Goal: Task Accomplishment & Management: Manage account settings

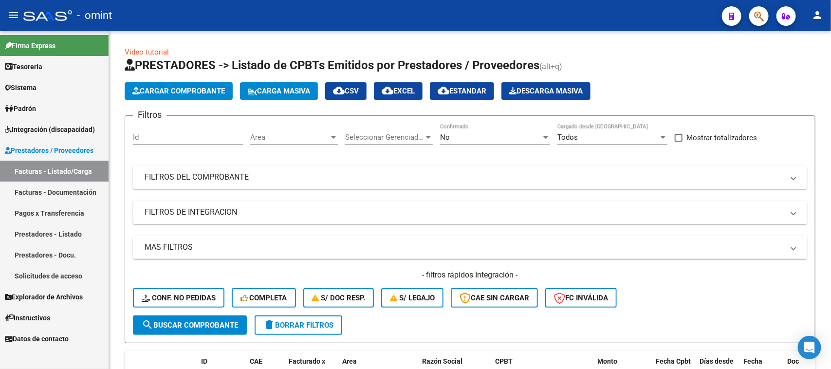
scroll to position [1, 0]
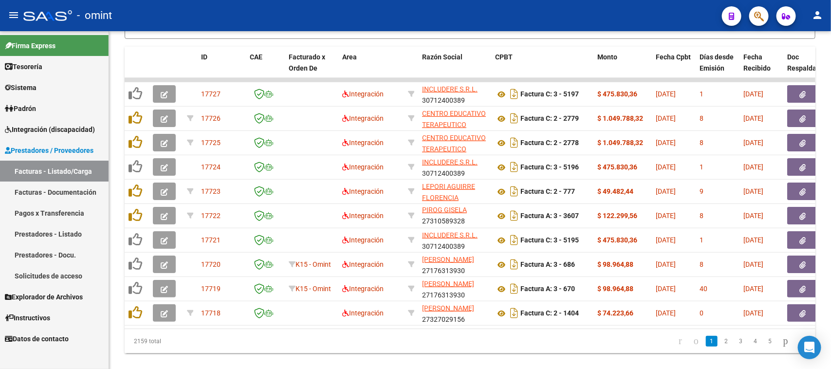
click at [72, 130] on span "Integración (discapacidad)" at bounding box center [50, 129] width 90 height 11
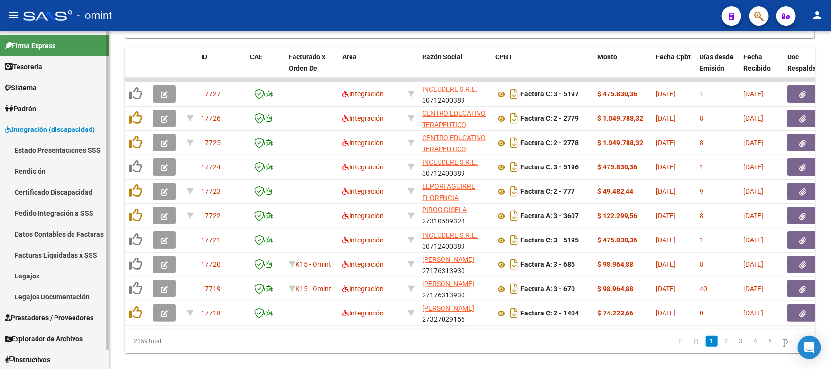
click at [76, 252] on link "Facturas Liquidadas x SSS" at bounding box center [54, 254] width 109 height 21
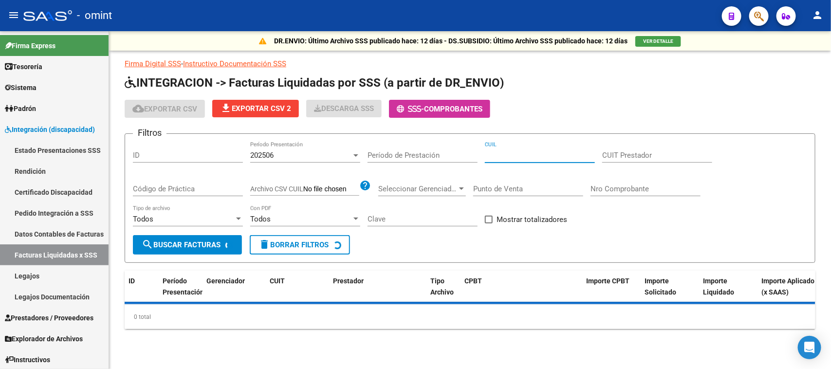
click at [526, 158] on input "CUIL" at bounding box center [540, 155] width 110 height 9
paste input "27-53699478-0"
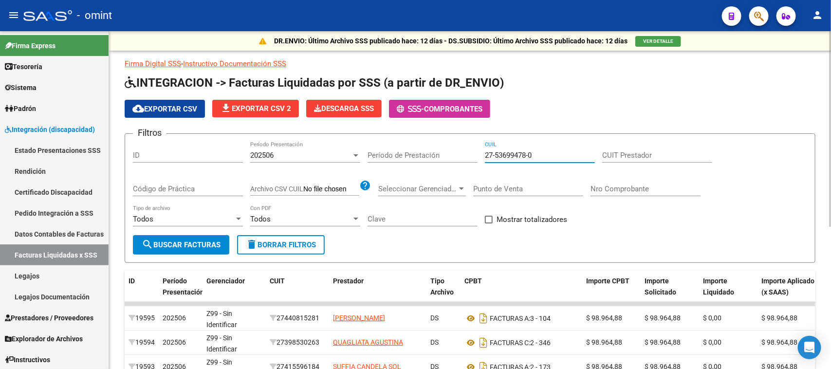
click at [302, 155] on div "202506" at bounding box center [300, 155] width 101 height 9
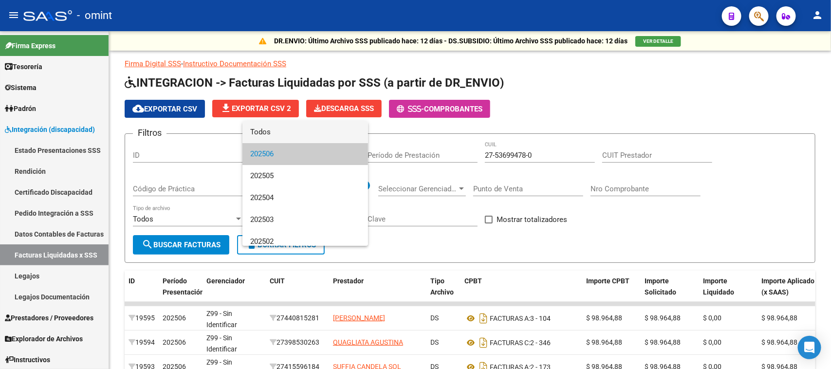
click at [307, 130] on span "Todos" at bounding box center [305, 132] width 110 height 22
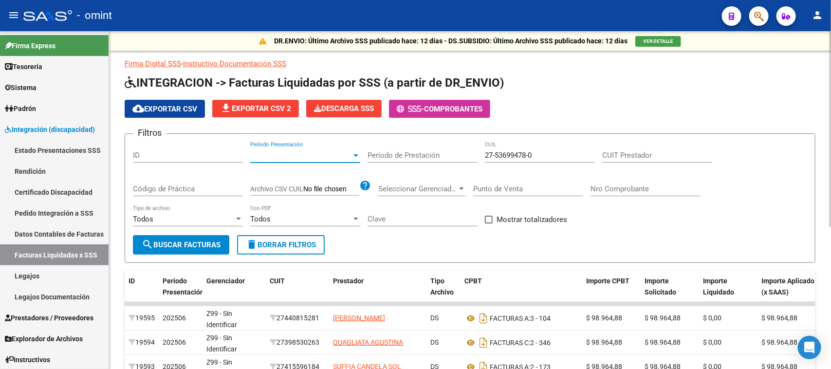
click at [193, 233] on div "Todos Tipo de archivo" at bounding box center [188, 220] width 110 height 30
click at [196, 244] on span "search Buscar Facturas" at bounding box center [181, 245] width 79 height 9
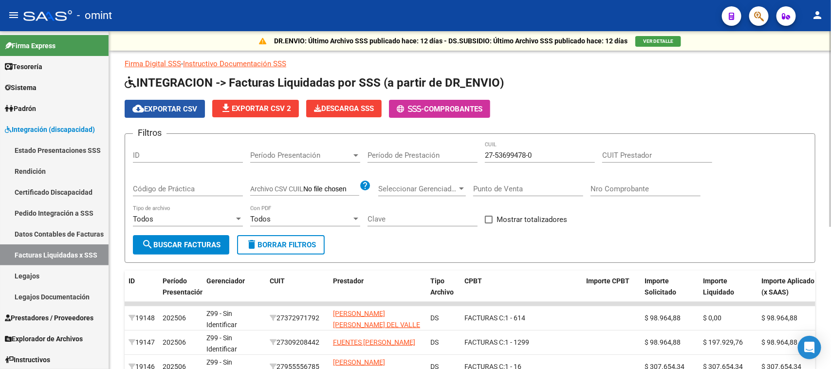
click at [181, 105] on span "cloud_download Exportar CSV" at bounding box center [164, 109] width 65 height 9
drag, startPoint x: 573, startPoint y: 152, endPoint x: 240, endPoint y: 162, distance: 333.7
click at [240, 162] on div "Filtros ID Período Presentación Período Presentación Período de Prestación 27-5…" at bounding box center [470, 188] width 674 height 93
paste input "6216033-2"
click at [179, 235] on button "search Buscar Facturas" at bounding box center [181, 244] width 96 height 19
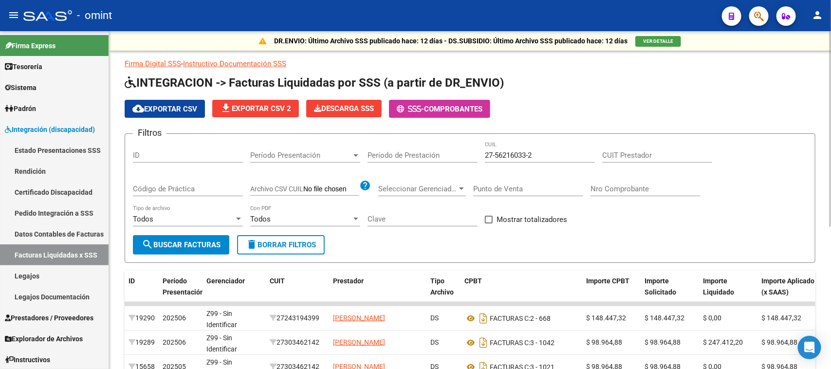
click at [173, 106] on span "cloud_download Exportar CSV" at bounding box center [164, 109] width 65 height 9
drag, startPoint x: 570, startPoint y: 157, endPoint x: 244, endPoint y: 162, distance: 325.3
click at [244, 162] on div "Filtros ID Período Presentación Período Presentación Período de Prestación 27-5…" at bounding box center [470, 188] width 674 height 93
paste input "46450576-3"
click at [183, 245] on span "search Buscar Facturas" at bounding box center [181, 245] width 79 height 9
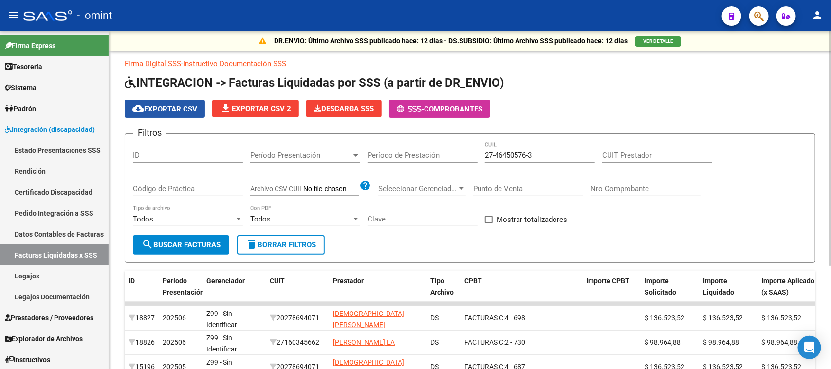
drag, startPoint x: 188, startPoint y: 108, endPoint x: 455, endPoint y: 161, distance: 272.1
click at [188, 108] on span "cloud_download Exportar CSV" at bounding box center [164, 109] width 65 height 9
drag, startPoint x: 544, startPoint y: 152, endPoint x: 297, endPoint y: 174, distance: 247.9
click at [297, 174] on div "Filtros ID Período Presentación Período Presentación Período de Prestación 27-4…" at bounding box center [470, 188] width 674 height 93
paste input "0-58785835-6"
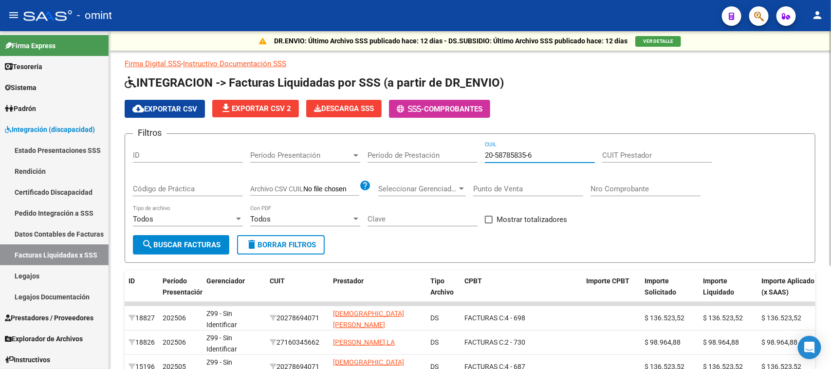
click at [199, 242] on span "search Buscar Facturas" at bounding box center [181, 245] width 79 height 9
click at [181, 111] on span "cloud_download Exportar CSV" at bounding box center [164, 109] width 65 height 9
drag, startPoint x: 539, startPoint y: 152, endPoint x: 315, endPoint y: 187, distance: 226.8
click at [315, 187] on div "Filtros ID Período Presentación Período Presentación Período de Prestación 20-5…" at bounding box center [470, 188] width 674 height 93
paste input "7-57352423-9"
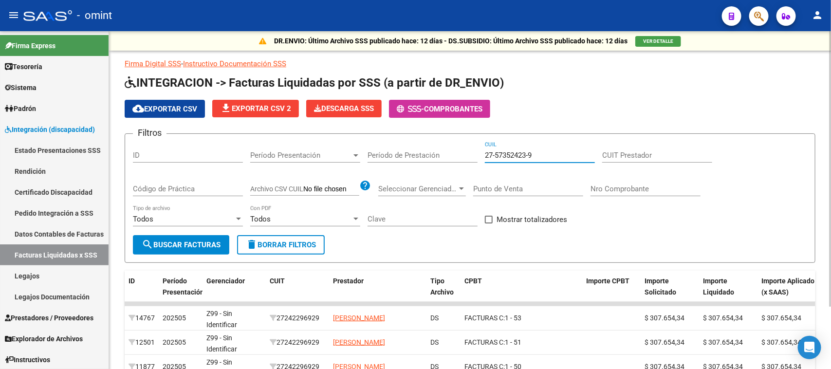
type input "27-57352423-9"
drag, startPoint x: 176, startPoint y: 240, endPoint x: 189, endPoint y: 242, distance: 13.3
click at [176, 241] on span "search Buscar Facturas" at bounding box center [181, 245] width 79 height 9
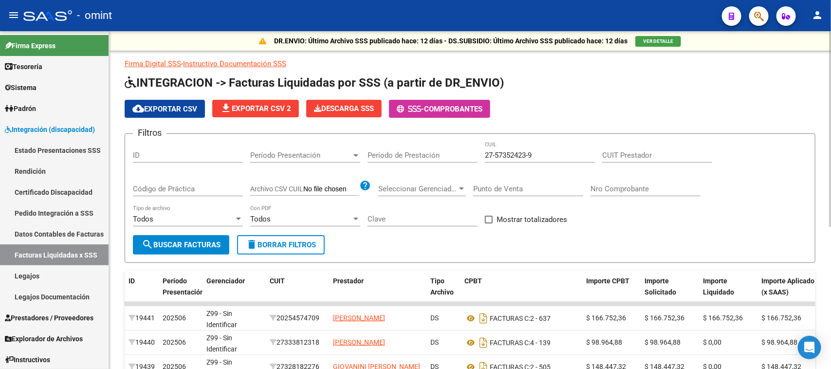
click at [181, 114] on button "cloud_download Exportar CSV" at bounding box center [165, 109] width 80 height 18
drag, startPoint x: 571, startPoint y: 156, endPoint x: 439, endPoint y: 147, distance: 132.3
click at [439, 147] on div "Filtros ID Período Presentación Período Presentación Período de Prestación 27-5…" at bounding box center [470, 188] width 674 height 93
paste input "27-27012765-2"
drag, startPoint x: 135, startPoint y: 248, endPoint x: 168, endPoint y: 239, distance: 33.9
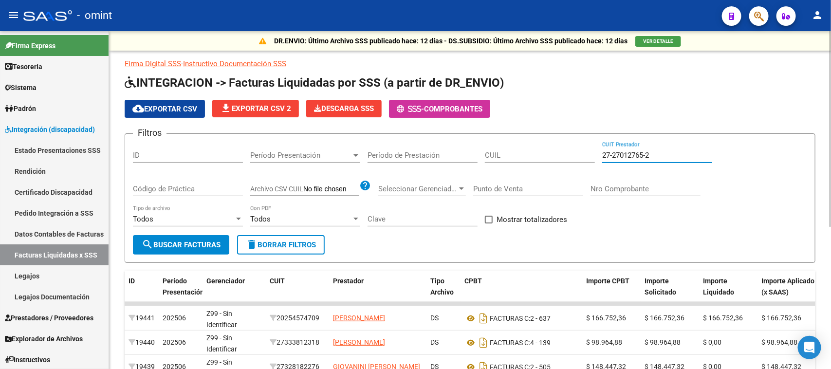
click at [138, 245] on button "search Buscar Facturas" at bounding box center [181, 244] width 96 height 19
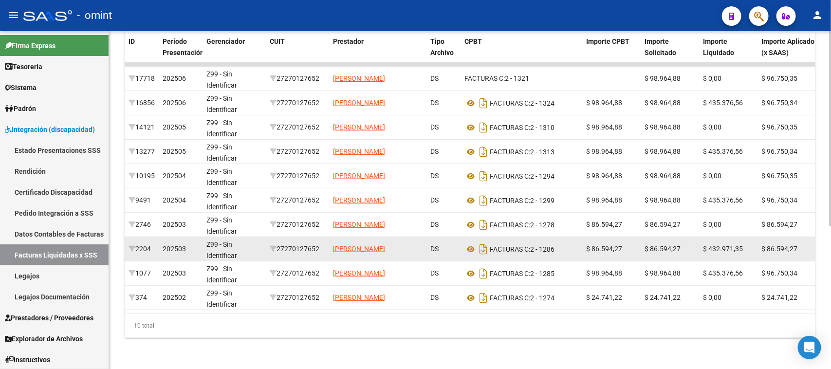
scroll to position [247, 0]
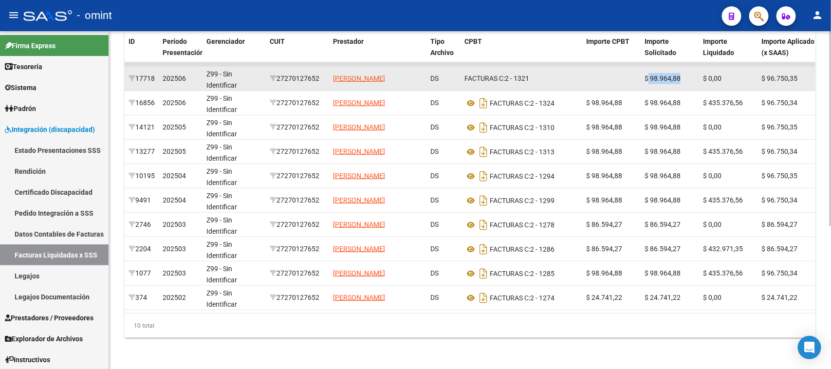
drag, startPoint x: 649, startPoint y: 69, endPoint x: 689, endPoint y: 69, distance: 40.9
click at [689, 73] on div "$ 98.964,88" at bounding box center [670, 78] width 51 height 11
copy span "98.964,88"
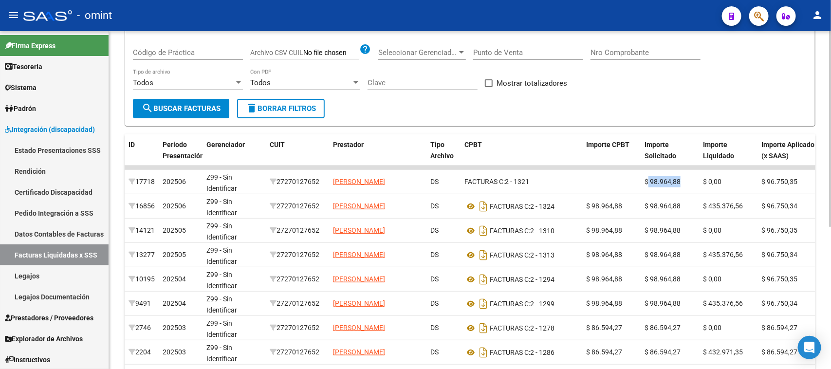
scroll to position [0, 0]
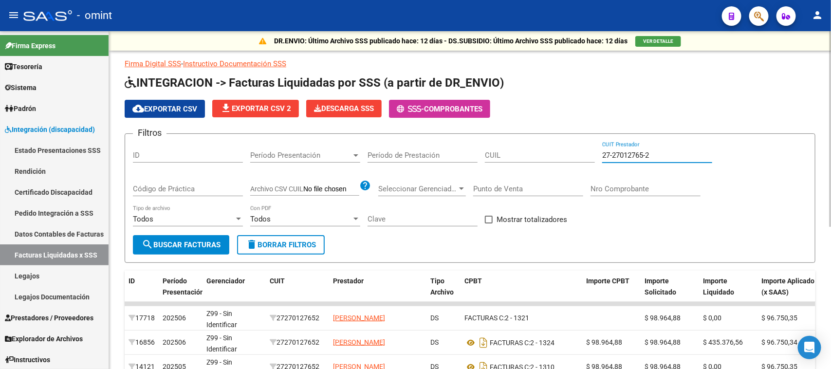
drag, startPoint x: 670, startPoint y: 157, endPoint x: 532, endPoint y: 171, distance: 139.0
click at [534, 171] on div "Filtros ID Período Presentación Período Presentación Período de Prestación CUIL…" at bounding box center [470, 188] width 674 height 93
paste input "0-27869407-1"
click at [194, 237] on button "search Buscar Facturas" at bounding box center [181, 244] width 96 height 19
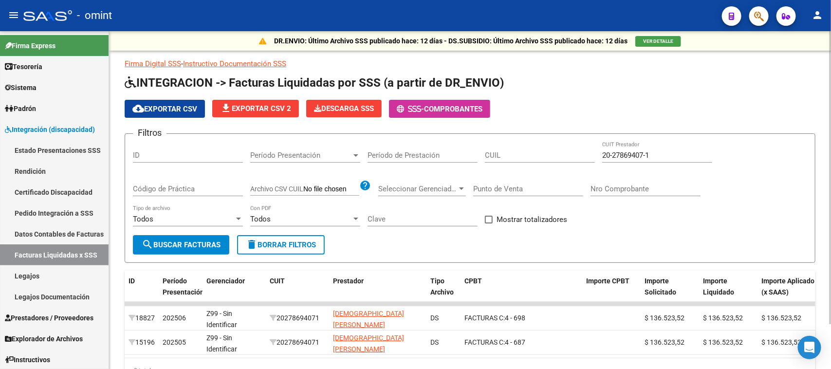
scroll to position [52, 0]
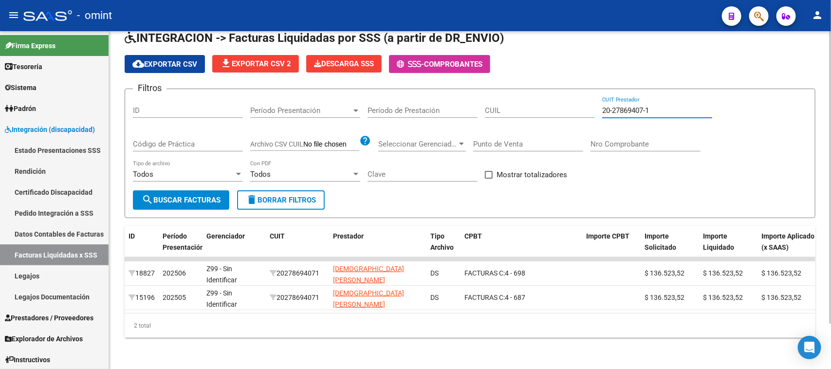
drag, startPoint x: 651, startPoint y: 103, endPoint x: 471, endPoint y: 110, distance: 180.3
click at [471, 110] on div "Filtros ID Período Presentación Período Presentación Período de Prestación CUIL…" at bounding box center [470, 143] width 674 height 93
paste input "7-38076645-6"
type input "27-38076645-6"
click at [203, 196] on span "search Buscar Facturas" at bounding box center [181, 200] width 79 height 9
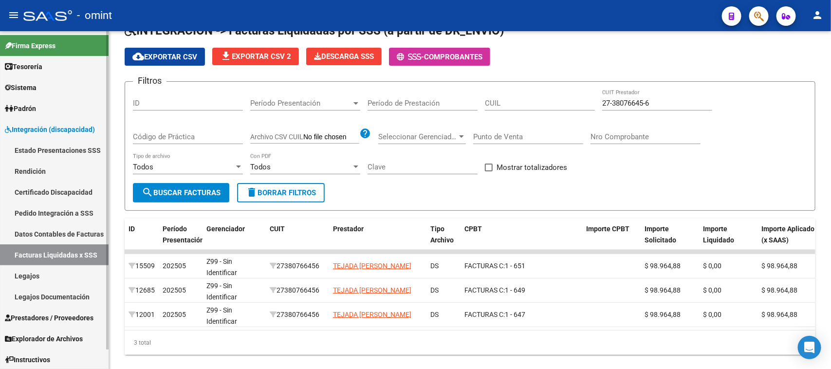
click at [20, 88] on span "Sistema" at bounding box center [21, 87] width 32 height 11
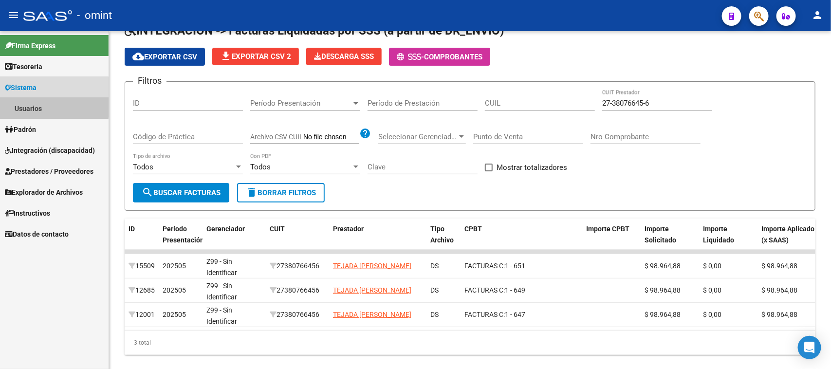
click at [27, 105] on link "Usuarios" at bounding box center [54, 108] width 109 height 21
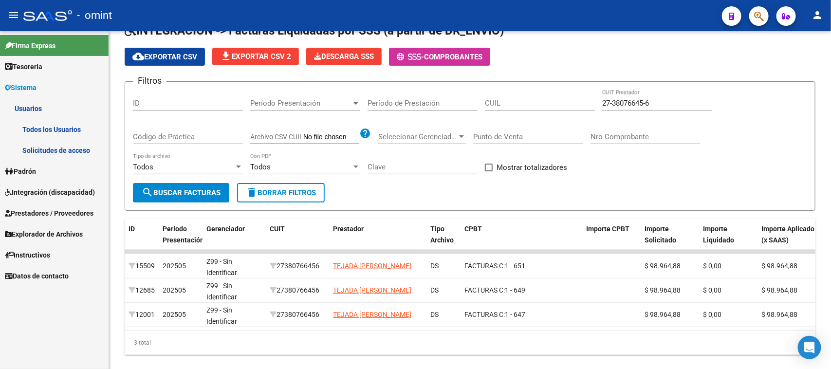
click at [34, 144] on link "Solicitudes de acceso" at bounding box center [54, 150] width 109 height 21
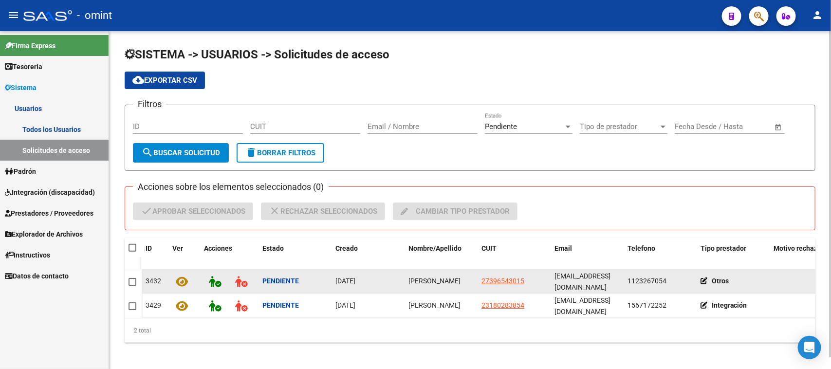
click at [425, 283] on span "[PERSON_NAME]" at bounding box center [435, 281] width 52 height 8
copy span "[PERSON_NAME]"
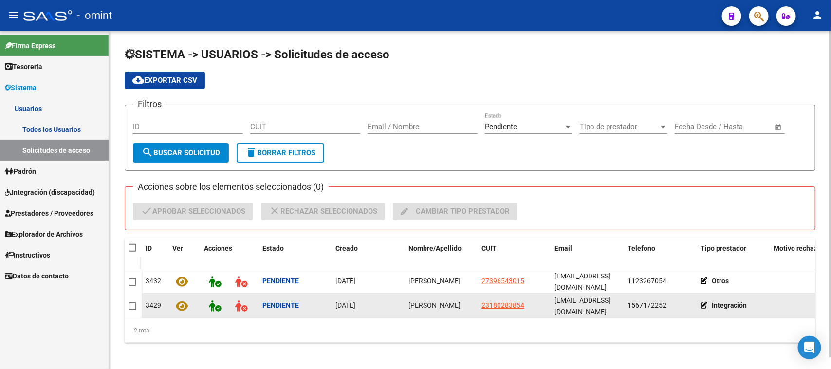
click at [417, 302] on span "[PERSON_NAME]" at bounding box center [435, 305] width 52 height 8
copy span "[PERSON_NAME]"
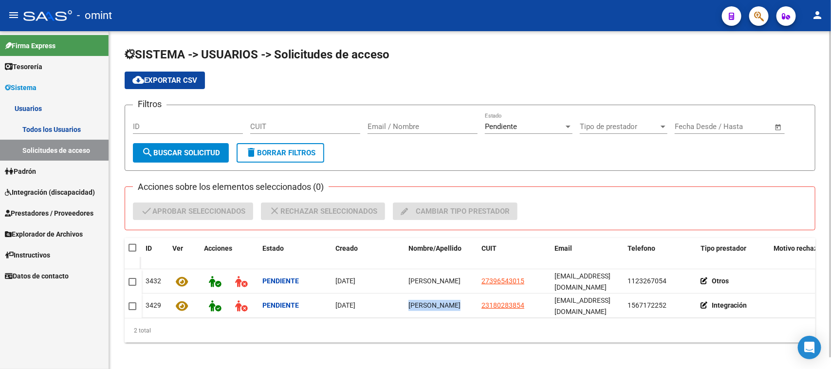
click at [131, 251] on span at bounding box center [133, 248] width 8 height 8
click at [132, 252] on input "checkbox" at bounding box center [132, 252] width 0 height 0
checkbox input "true"
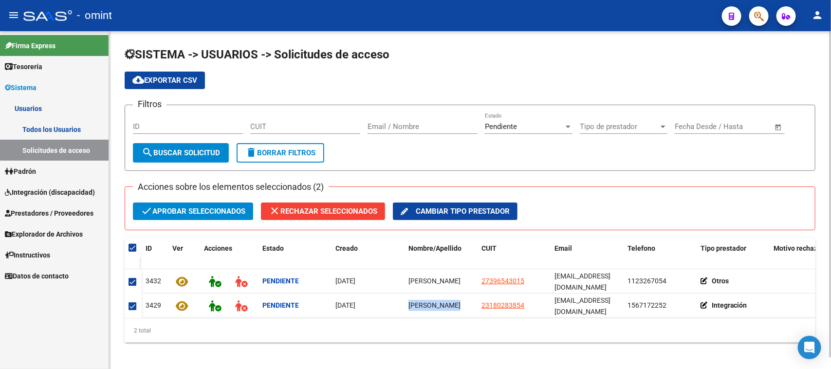
click at [189, 213] on span "check Aprobar seleccionados" at bounding box center [193, 212] width 105 height 18
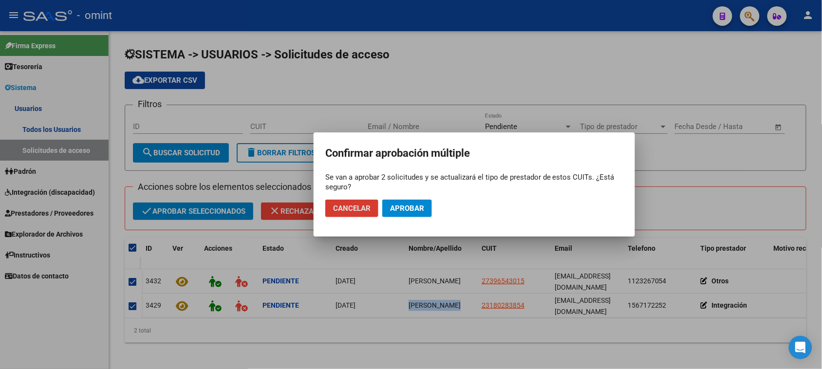
click at [423, 206] on span "Aprobar" at bounding box center [407, 208] width 34 height 9
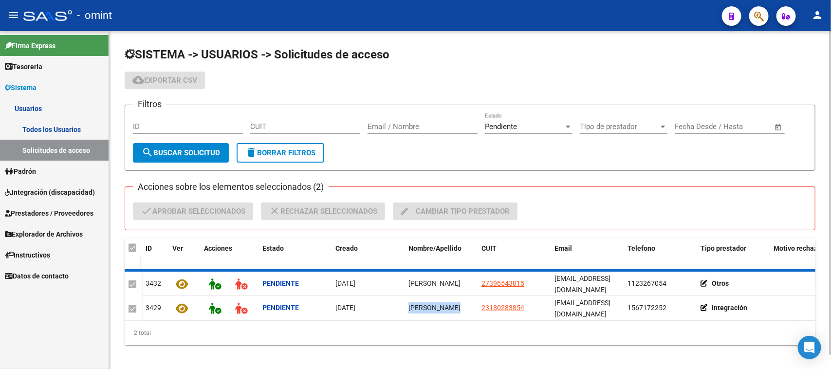
checkbox input "false"
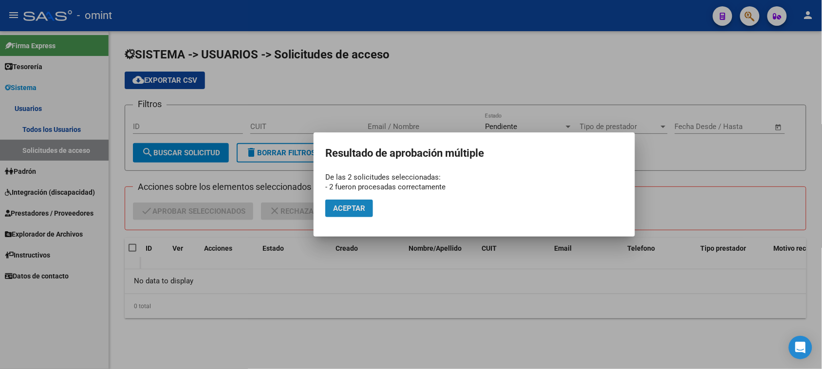
click at [352, 210] on span "Aceptar" at bounding box center [349, 208] width 32 height 9
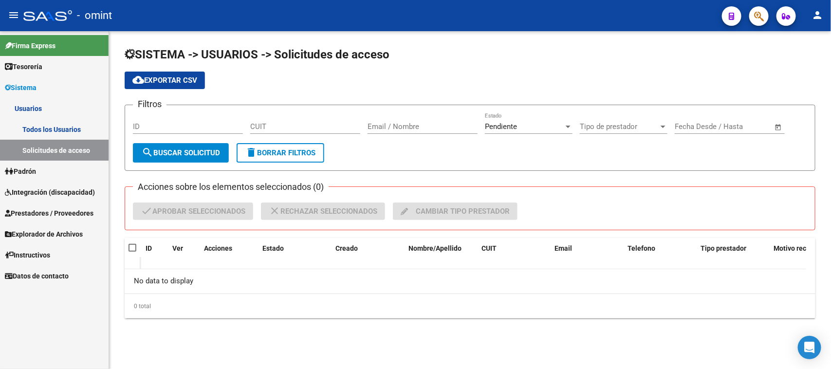
click at [56, 128] on link "Todos los Usuarios" at bounding box center [54, 129] width 109 height 21
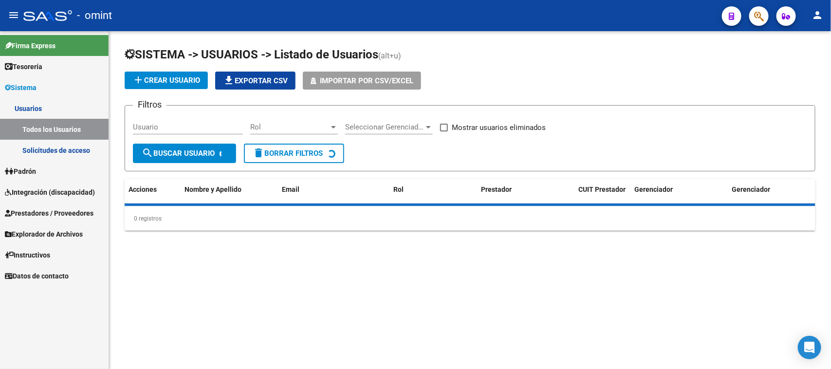
click at [152, 131] on div "Usuario" at bounding box center [188, 123] width 110 height 21
paste input "[PERSON_NAME]"
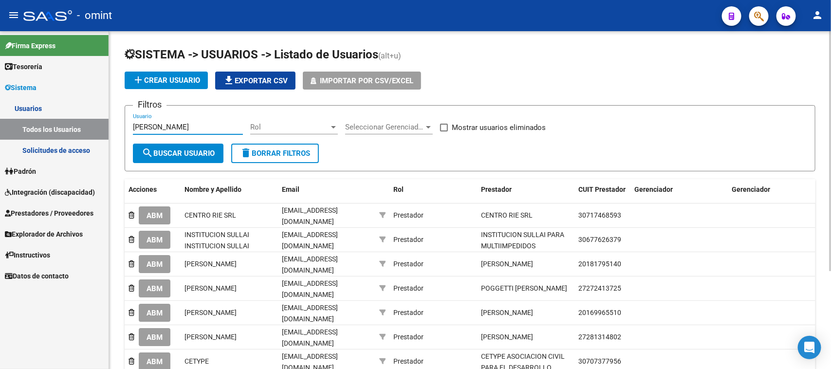
type input "[PERSON_NAME]"
click at [157, 146] on button "search Buscar Usuario" at bounding box center [178, 153] width 91 height 19
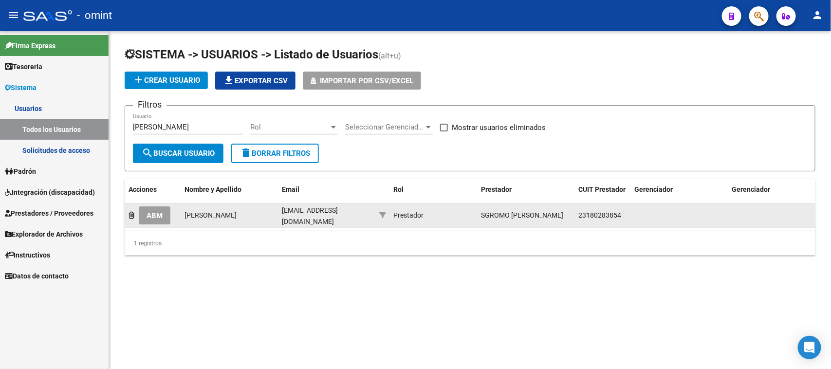
click at [157, 218] on button "ABM" at bounding box center [155, 215] width 32 height 18
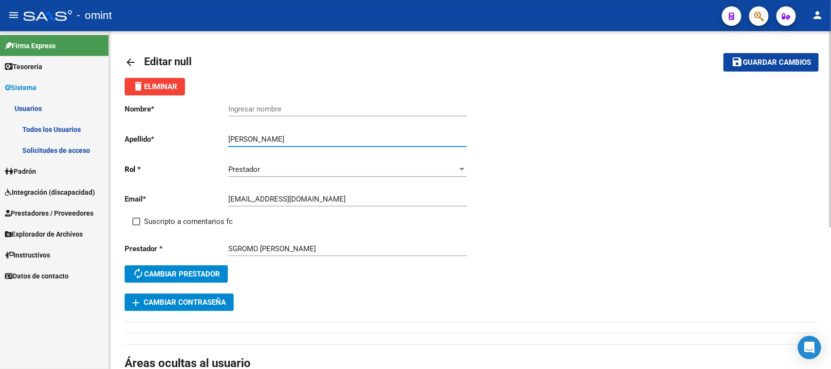
drag, startPoint x: 281, startPoint y: 138, endPoint x: 184, endPoint y: 144, distance: 98.0
click at [184, 144] on app-form-text-field "Apellido * [PERSON_NAME] Ingresar apellido" at bounding box center [296, 139] width 342 height 9
type input "Sgromo"
click at [263, 112] on input "Ingresar nombre" at bounding box center [347, 109] width 239 height 9
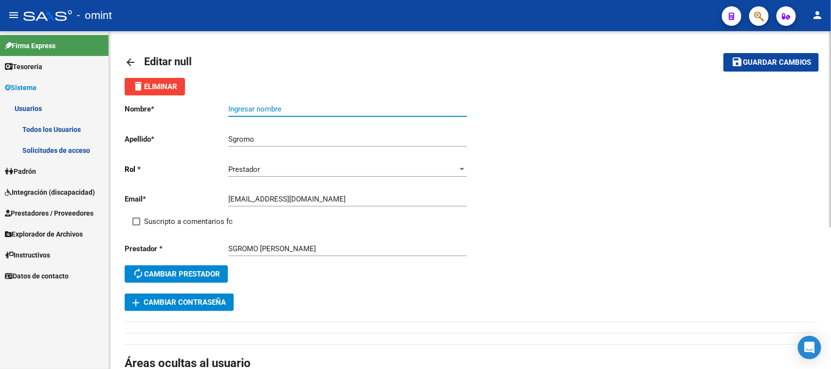
paste input "[PERSON_NAME]"
type input "[PERSON_NAME]"
click at [193, 218] on span "Suscripto a comentarios fc" at bounding box center [188, 222] width 89 height 12
click at [136, 225] on input "Suscripto a comentarios fc" at bounding box center [136, 225] width 0 height 0
checkbox input "true"
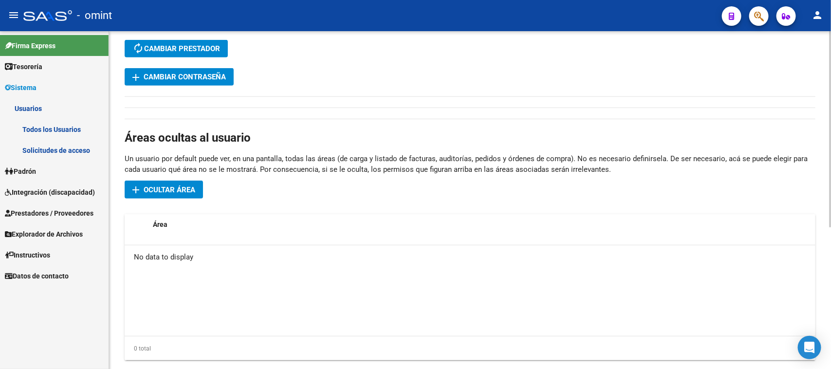
scroll to position [246, 0]
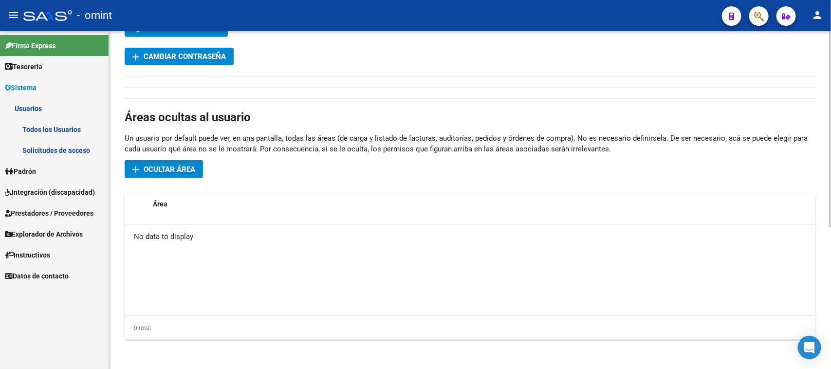
click at [177, 167] on span "Ocultar área" at bounding box center [170, 169] width 52 height 9
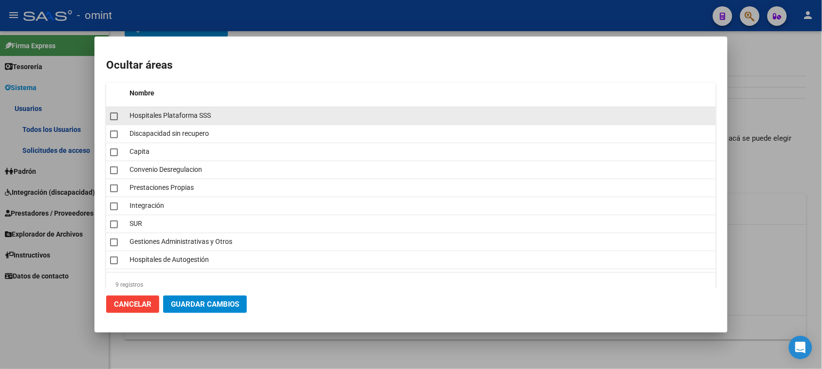
click at [178, 116] on span "Hospitales Plataforma SSS" at bounding box center [170, 116] width 81 height 8
checkbox input "true"
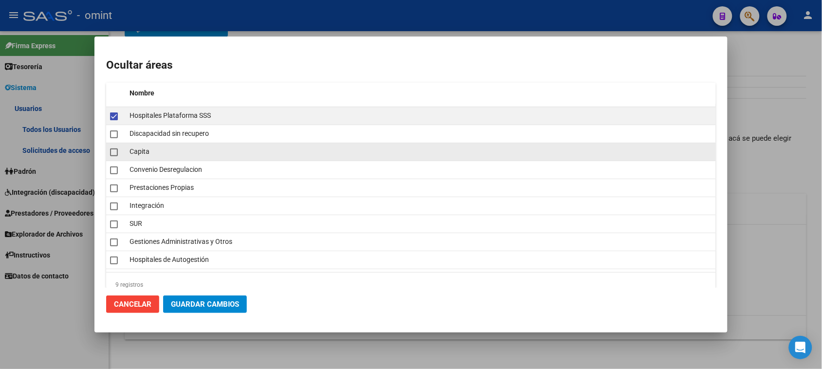
click at [144, 148] on span "Capita" at bounding box center [140, 152] width 20 height 8
checkbox input "true"
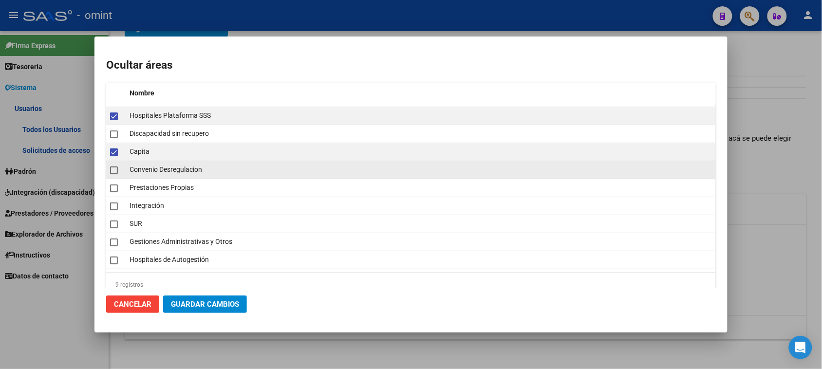
click at [156, 169] on span "Convenio Desregulacion" at bounding box center [166, 170] width 73 height 8
checkbox input "true"
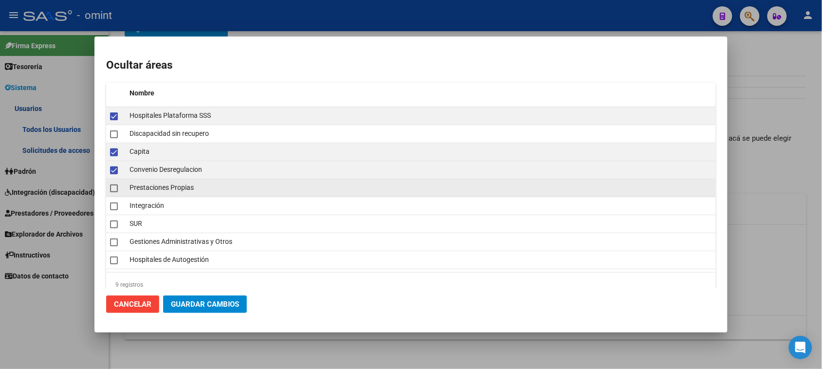
click at [153, 191] on span "Prestaciones Propias" at bounding box center [162, 188] width 64 height 8
checkbox input "true"
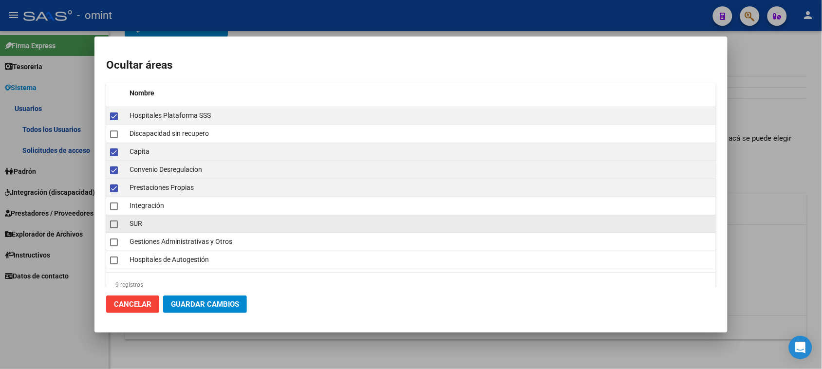
click at [140, 220] on span "SUR" at bounding box center [136, 224] width 13 height 8
checkbox input "true"
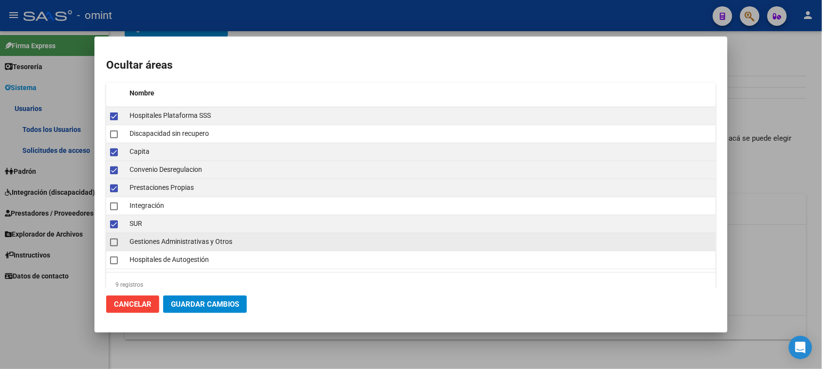
click at [151, 242] on span "Gestiones Administrativas y Otros" at bounding box center [181, 242] width 103 height 8
checkbox input "true"
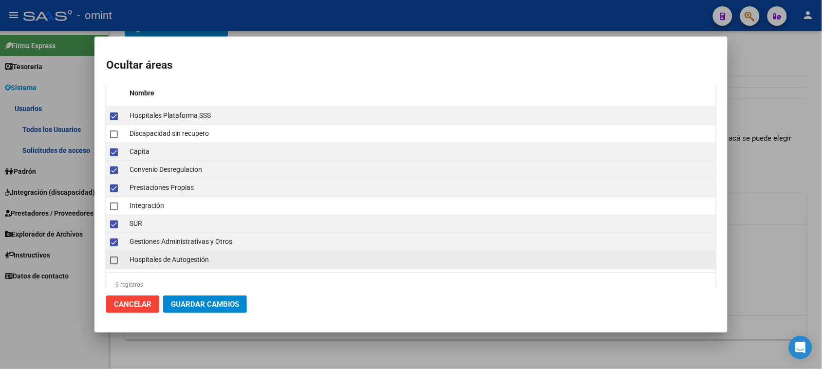
click at [154, 262] on span "Hospitales de Autogestión" at bounding box center [169, 260] width 79 height 8
checkbox input "true"
drag, startPoint x: 195, startPoint y: 312, endPoint x: 215, endPoint y: 301, distance: 22.7
click at [196, 313] on button "Guardar Cambios" at bounding box center [205, 305] width 84 height 18
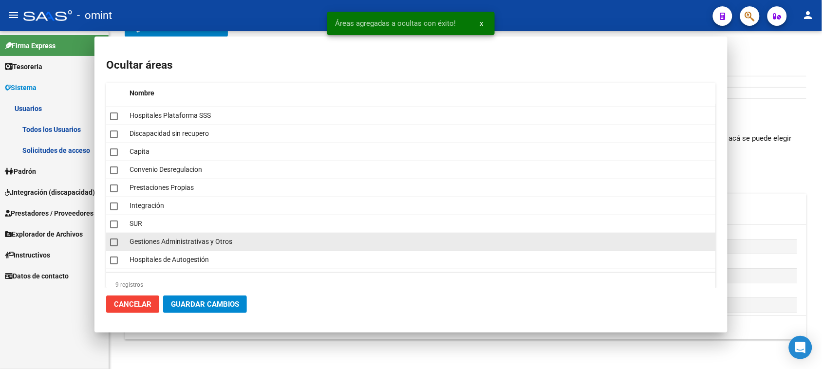
checkbox input "false"
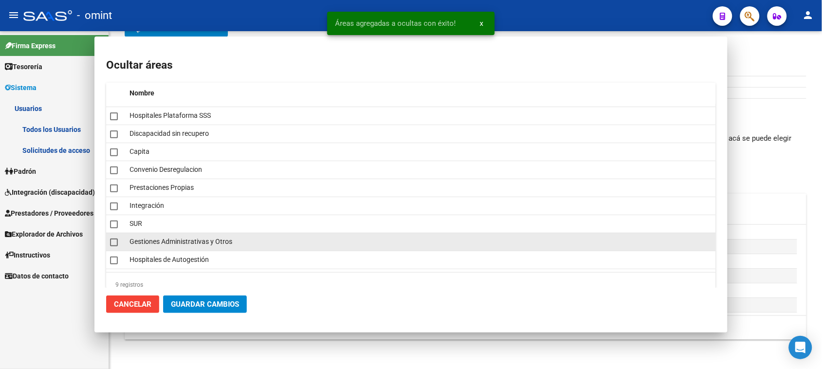
checkbox input "false"
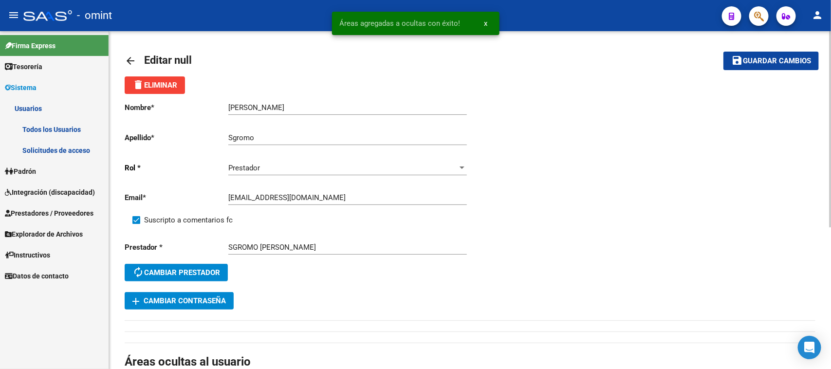
scroll to position [0, 0]
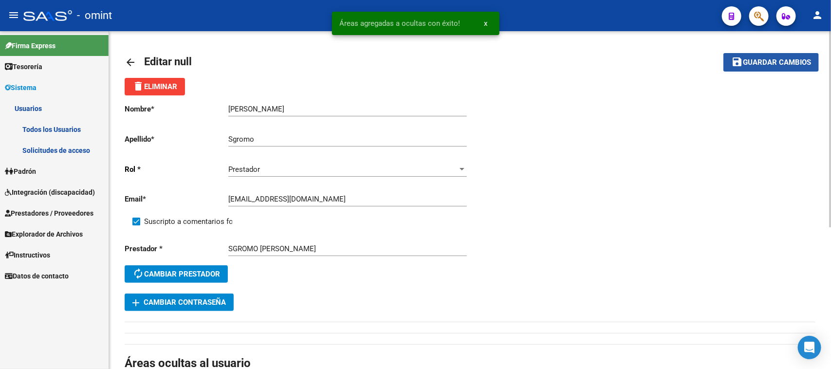
click at [777, 64] on button "save Guardar cambios" at bounding box center [771, 62] width 95 height 18
click at [71, 137] on link "Todos los Usuarios" at bounding box center [54, 129] width 109 height 21
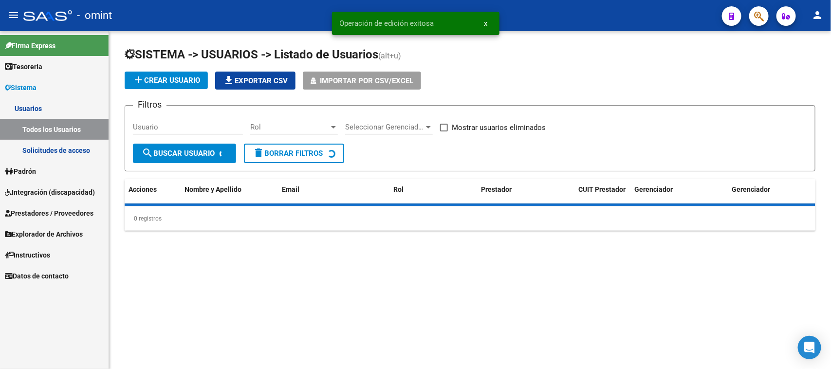
click at [205, 133] on div "Usuario" at bounding box center [188, 123] width 110 height 21
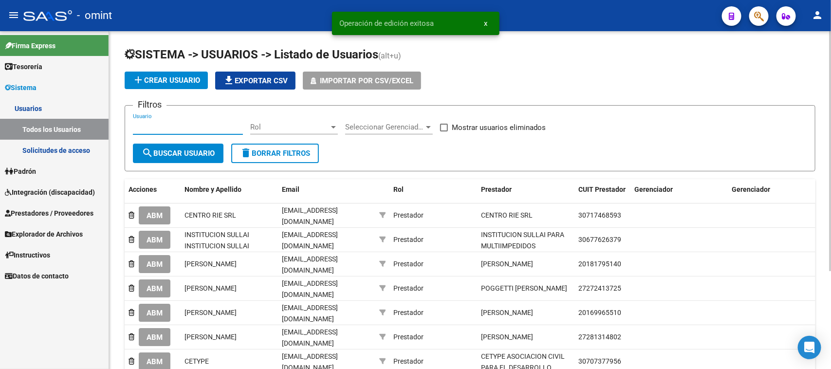
paste input "[PERSON_NAME]"
type input "[PERSON_NAME]"
click at [169, 156] on button "search Buscar Usuario" at bounding box center [178, 153] width 91 height 19
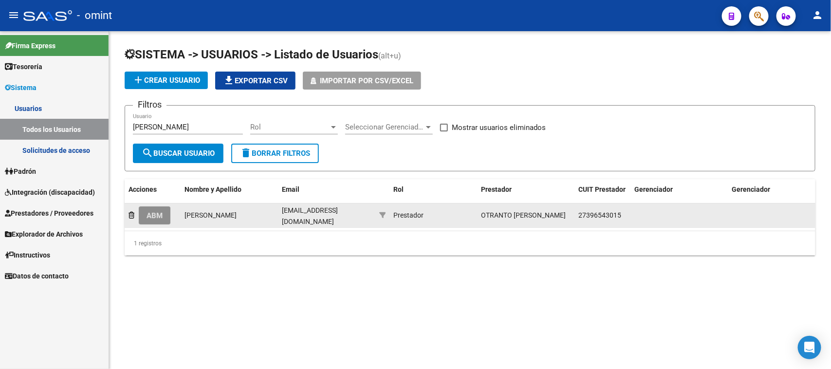
click at [154, 217] on button "ABM" at bounding box center [155, 215] width 32 height 18
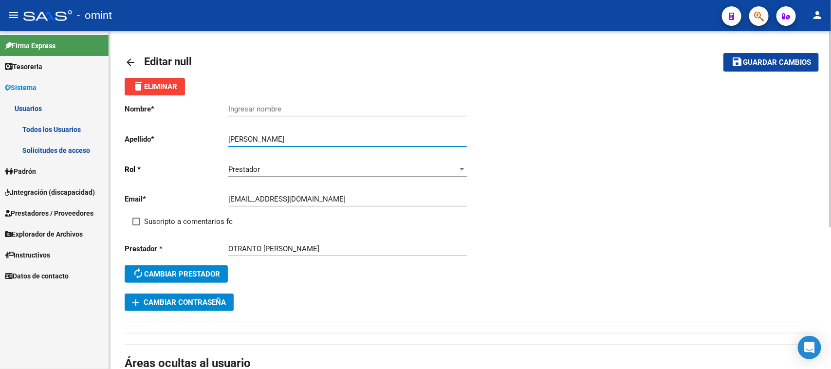
click at [251, 137] on input "[PERSON_NAME]" at bounding box center [347, 139] width 239 height 9
drag, startPoint x: 249, startPoint y: 139, endPoint x: 195, endPoint y: 138, distance: 53.6
click at [195, 138] on app-form-text-field "Apellido * [PERSON_NAME] Ingresar apellido" at bounding box center [296, 139] width 342 height 9
type input "Otranto"
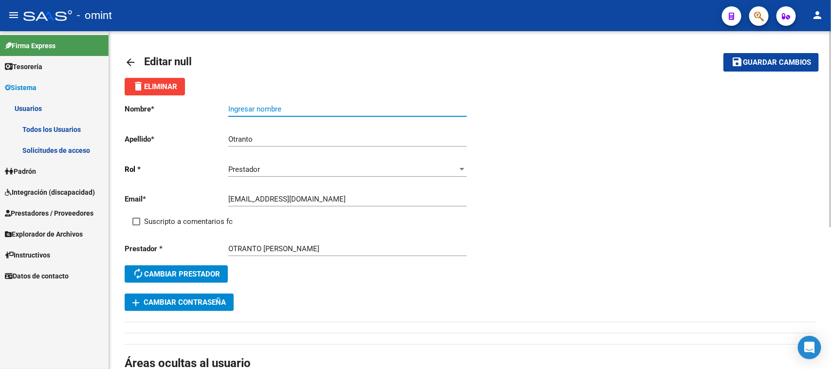
click at [255, 105] on input "Ingresar nombre" at bounding box center [347, 109] width 239 height 9
paste input "Rocio"
type input "Rocio"
click at [200, 216] on span "Suscripto a comentarios fc" at bounding box center [188, 222] width 89 height 12
click at [136, 225] on input "Suscripto a comentarios fc" at bounding box center [136, 225] width 0 height 0
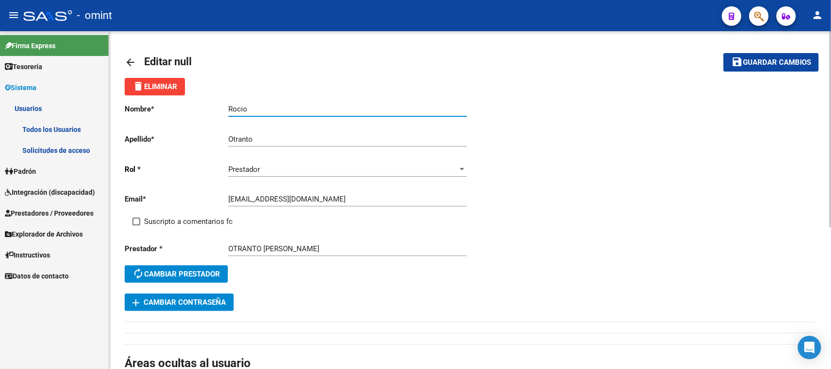
checkbox input "true"
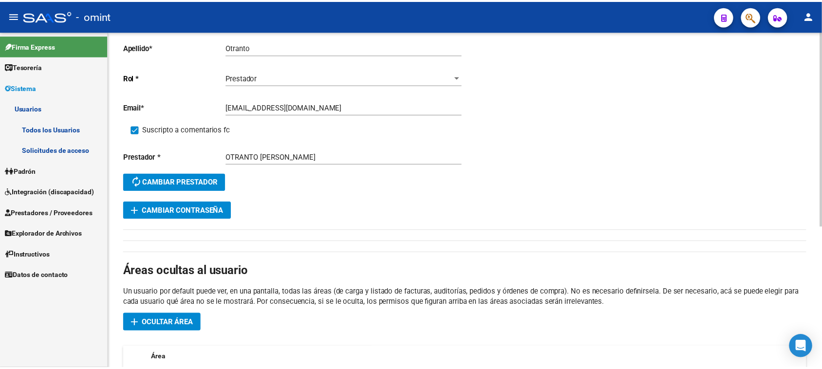
scroll to position [122, 0]
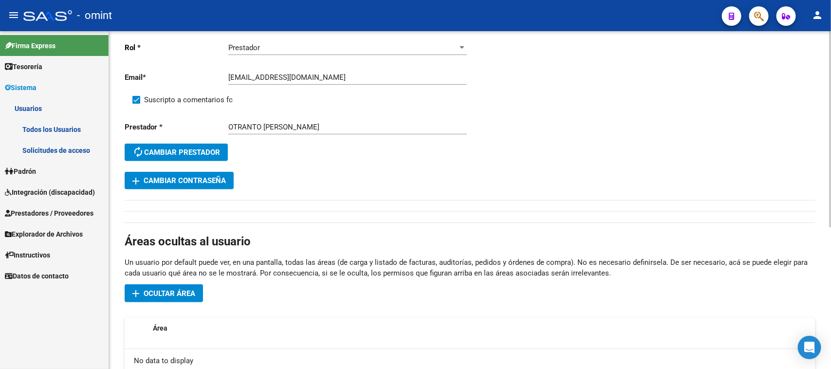
click at [179, 294] on span "Ocultar área" at bounding box center [170, 293] width 52 height 9
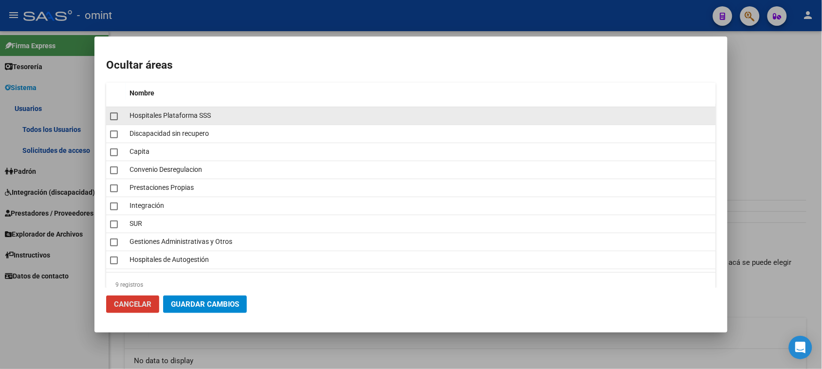
click at [149, 119] on span "Hospitales Plataforma SSS" at bounding box center [170, 116] width 81 height 8
checkbox input "true"
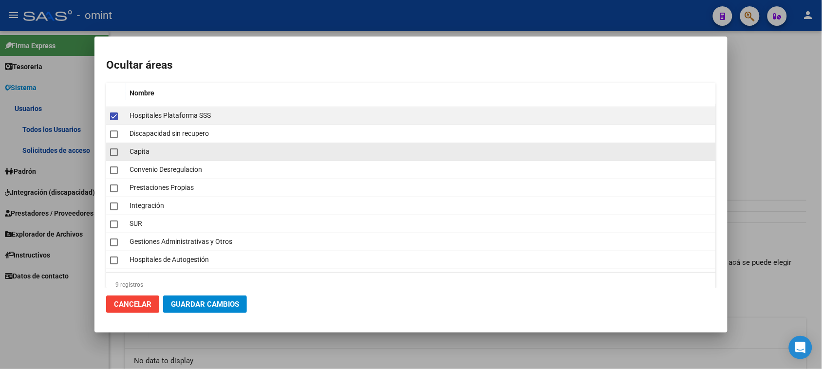
click at [143, 152] on span "Capita" at bounding box center [140, 152] width 20 height 8
checkbox input "true"
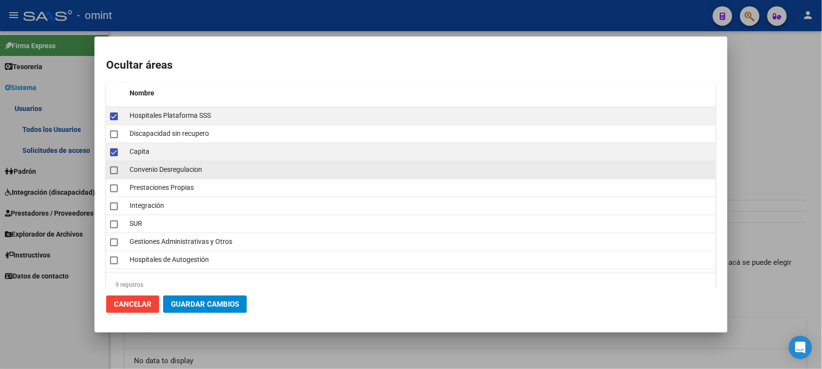
drag, startPoint x: 152, startPoint y: 168, endPoint x: 154, endPoint y: 179, distance: 11.0
click at [153, 168] on span "Convenio Desregulacion" at bounding box center [166, 170] width 73 height 8
checkbox input "true"
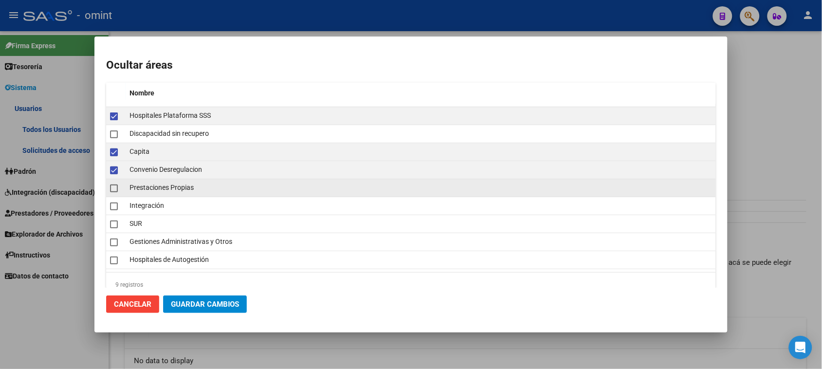
click at [157, 186] on span "Prestaciones Propias" at bounding box center [162, 188] width 64 height 8
checkbox input "true"
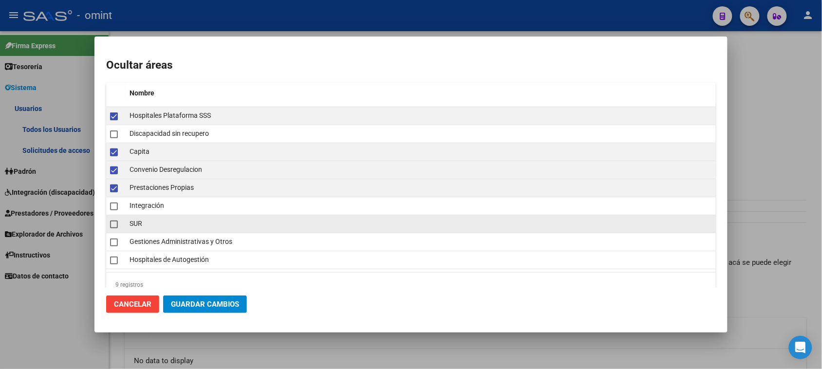
click at [148, 221] on div "SUR" at bounding box center [421, 223] width 582 height 11
checkbox input "true"
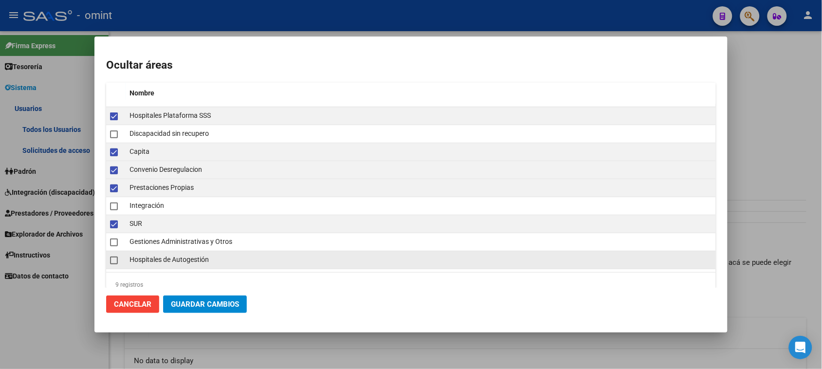
drag, startPoint x: 151, startPoint y: 245, endPoint x: 152, endPoint y: 256, distance: 11.2
click at [151, 245] on span "Gestiones Administrativas y Otros" at bounding box center [181, 242] width 103 height 8
checkbox input "true"
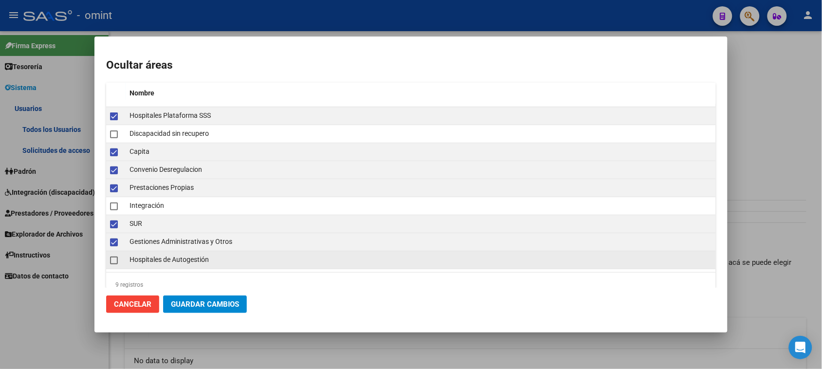
click at [153, 259] on span "Hospitales de Autogestión" at bounding box center [169, 260] width 79 height 8
checkbox input "true"
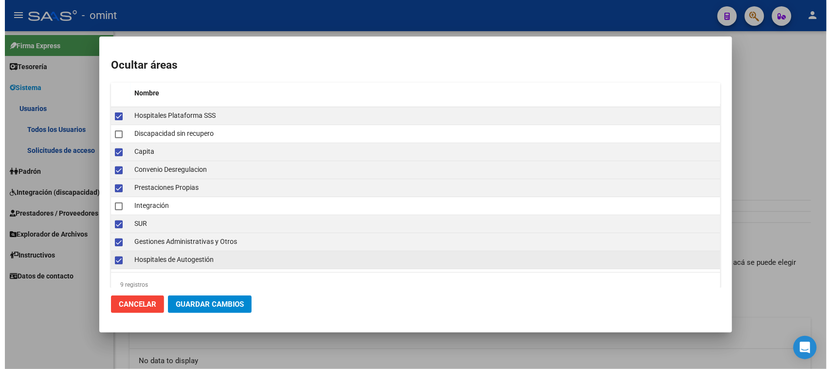
scroll to position [18, 0]
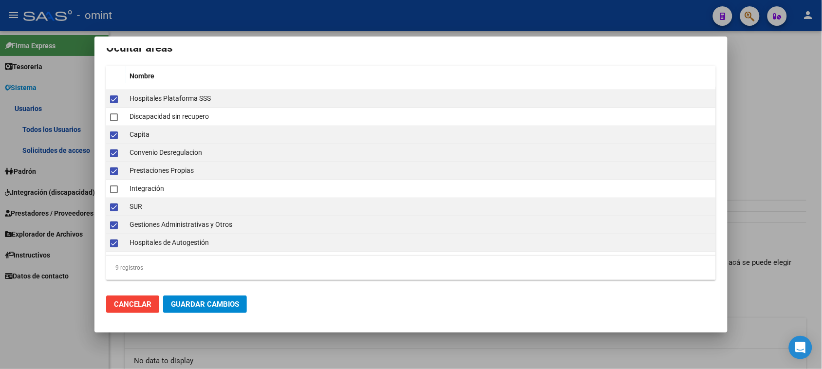
click at [200, 299] on button "Guardar Cambios" at bounding box center [205, 305] width 84 height 18
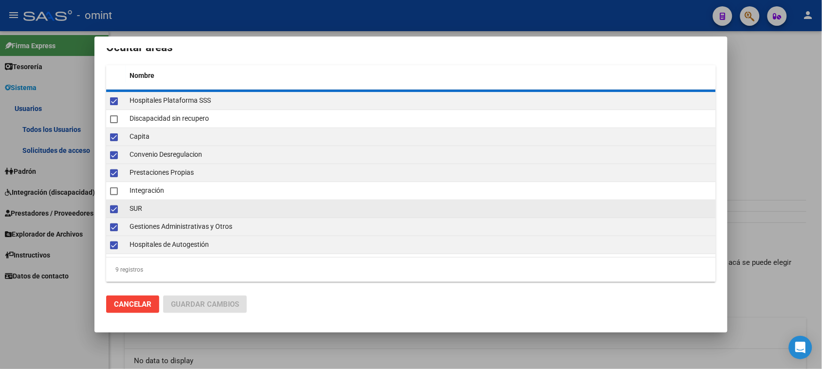
checkbox input "false"
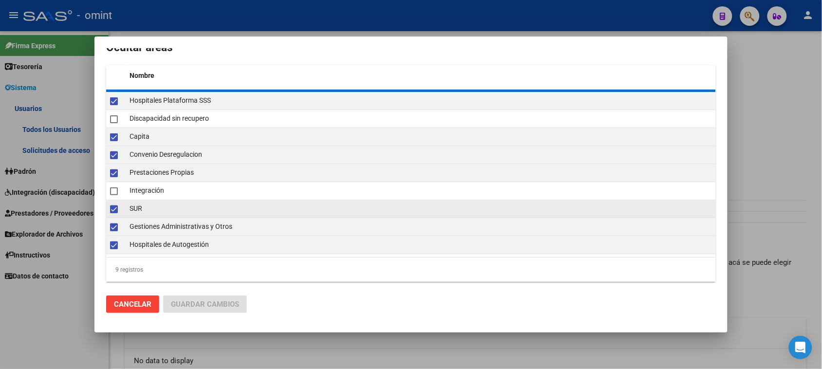
checkbox input "false"
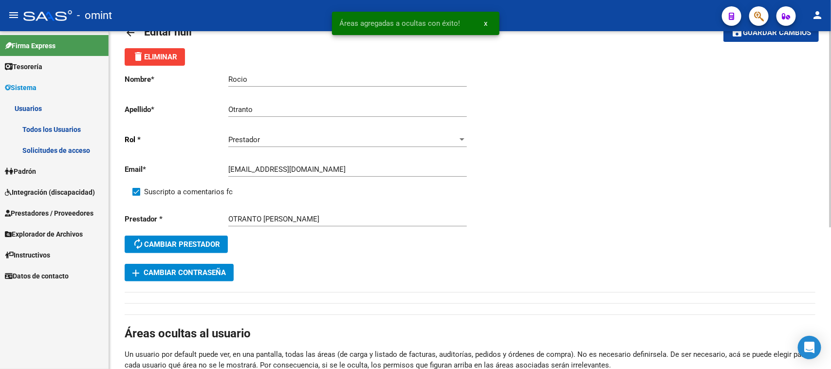
scroll to position [0, 0]
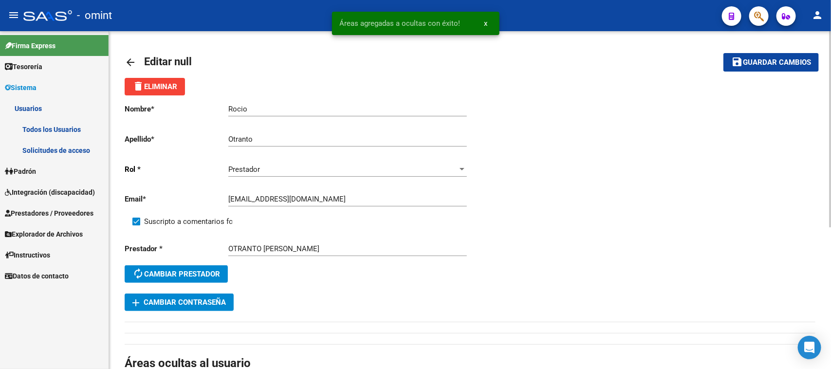
click at [748, 66] on button "save Guardar cambios" at bounding box center [771, 62] width 95 height 18
